Goal: Transaction & Acquisition: Purchase product/service

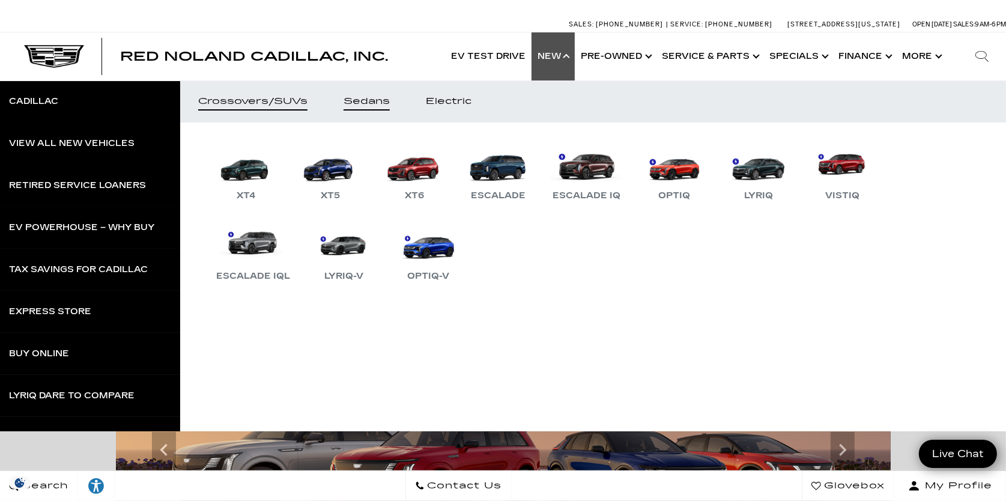
click at [368, 97] on div "Sedans" at bounding box center [367, 101] width 46 height 8
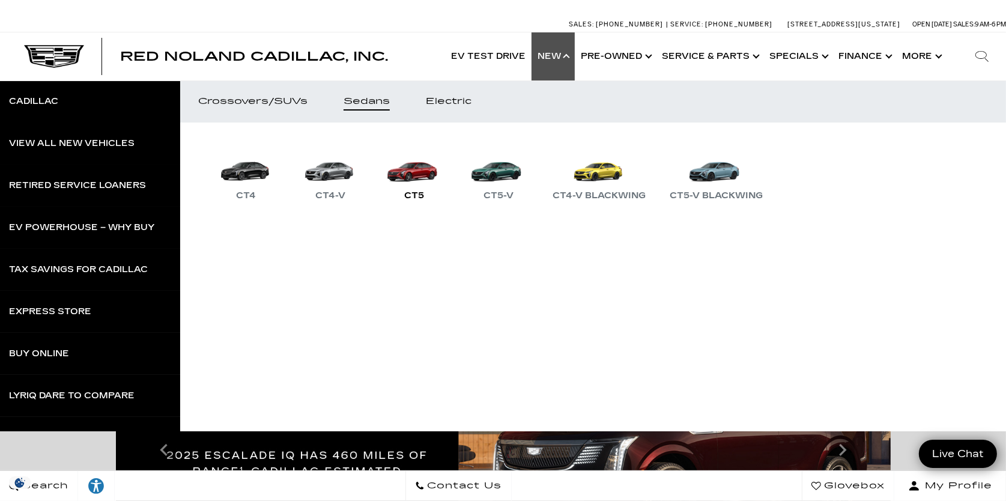
click at [412, 175] on link "CT5" at bounding box center [415, 172] width 72 height 62
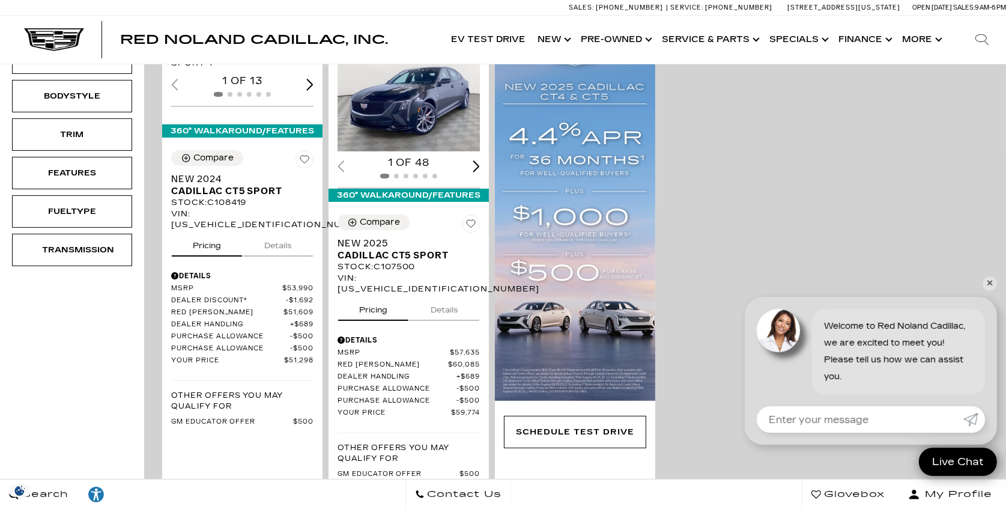
scroll to position [382, 0]
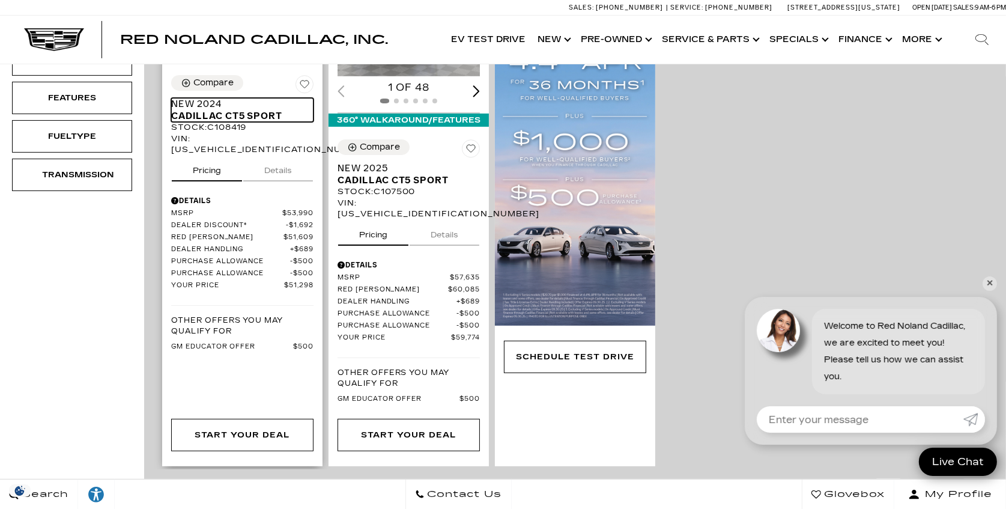
click at [221, 122] on span "Cadillac CT5 Sport" at bounding box center [237, 116] width 133 height 12
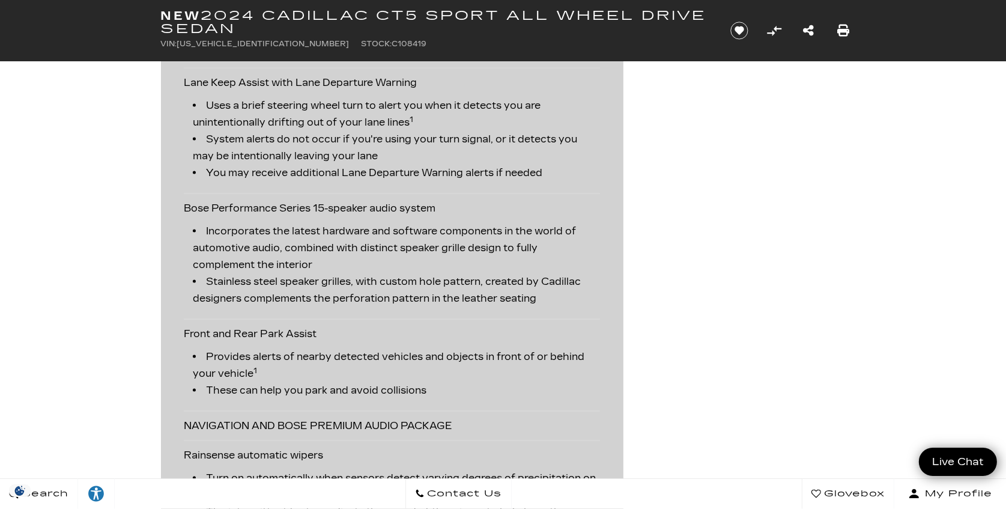
scroll to position [1966, 0]
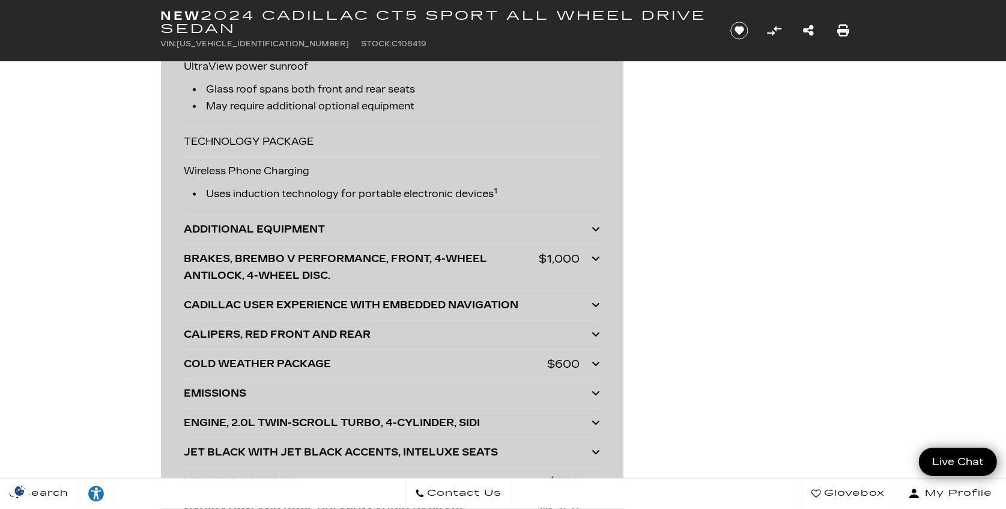
scroll to position [2676, 0]
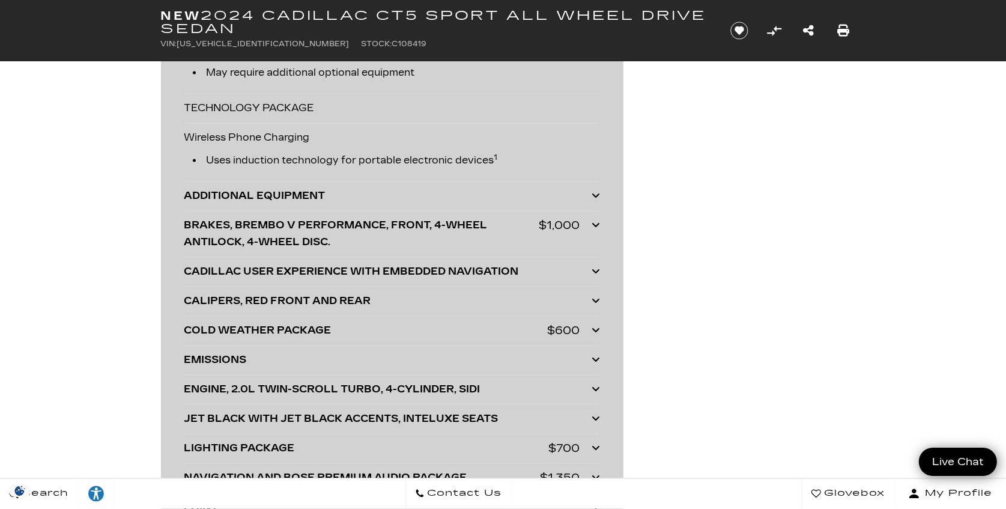
click at [600, 384] on icon at bounding box center [596, 389] width 8 height 10
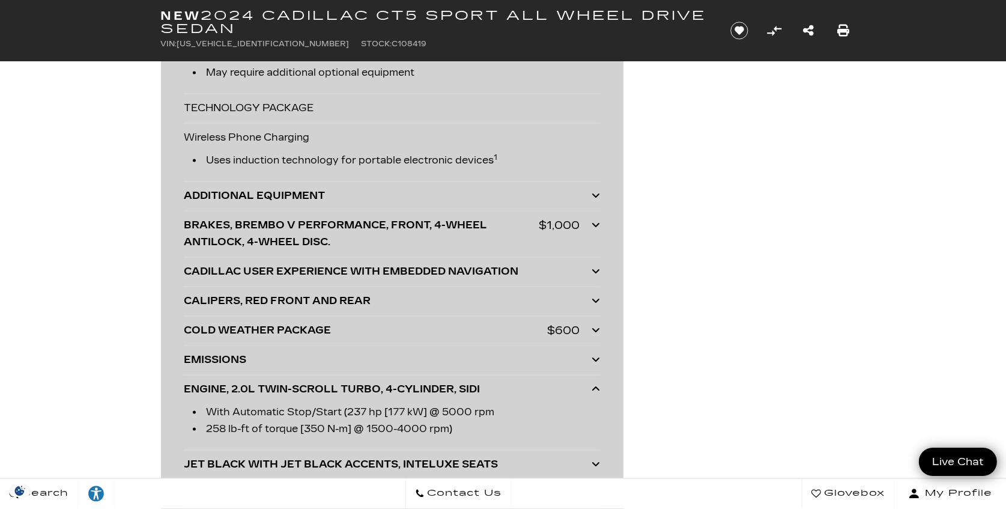
click at [592, 387] on icon at bounding box center [596, 389] width 8 height 10
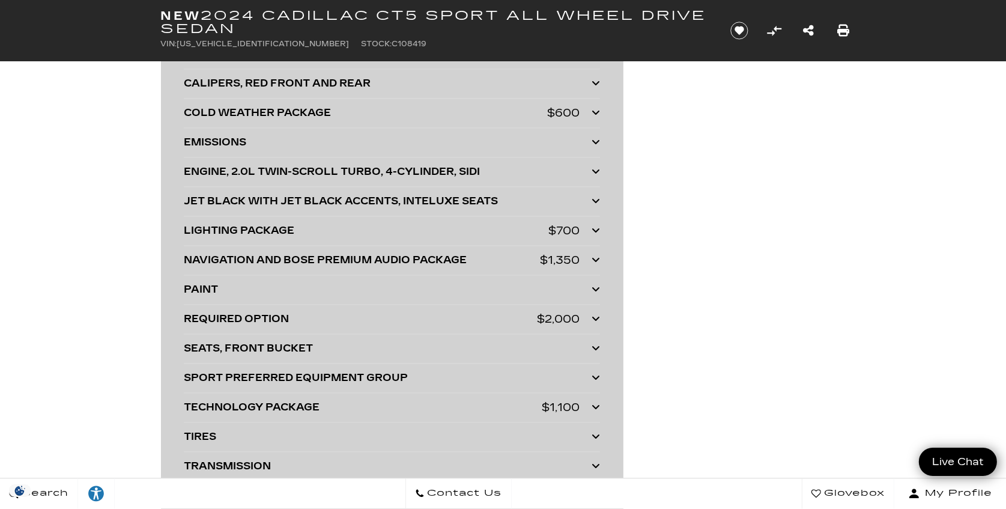
scroll to position [2895, 0]
click at [595, 225] on icon at bounding box center [596, 229] width 8 height 10
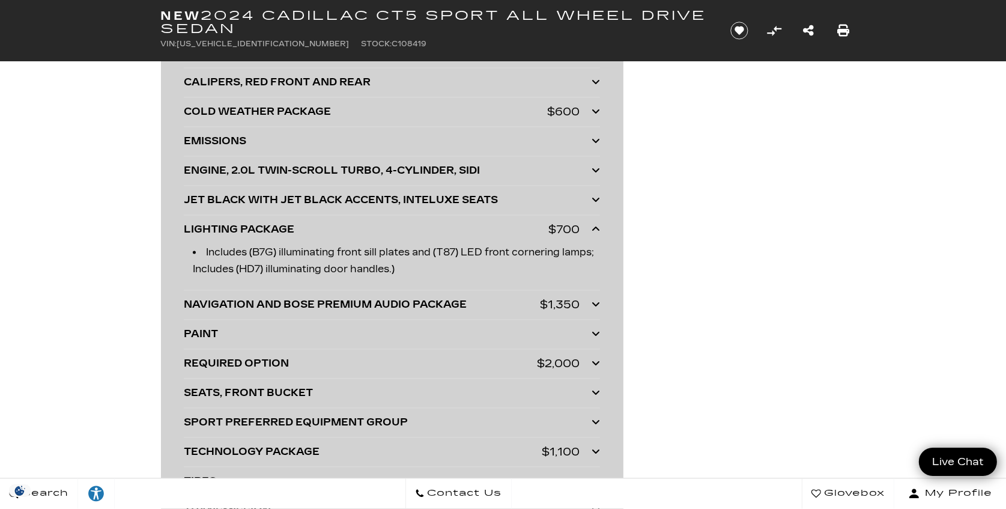
click at [595, 225] on icon at bounding box center [596, 229] width 8 height 10
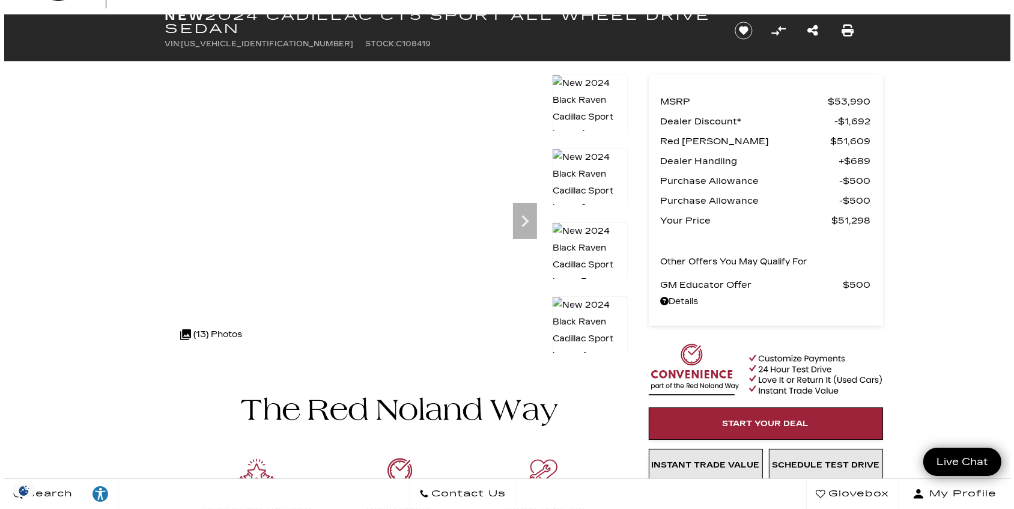
scroll to position [0, 0]
